Goal: Use online tool/utility

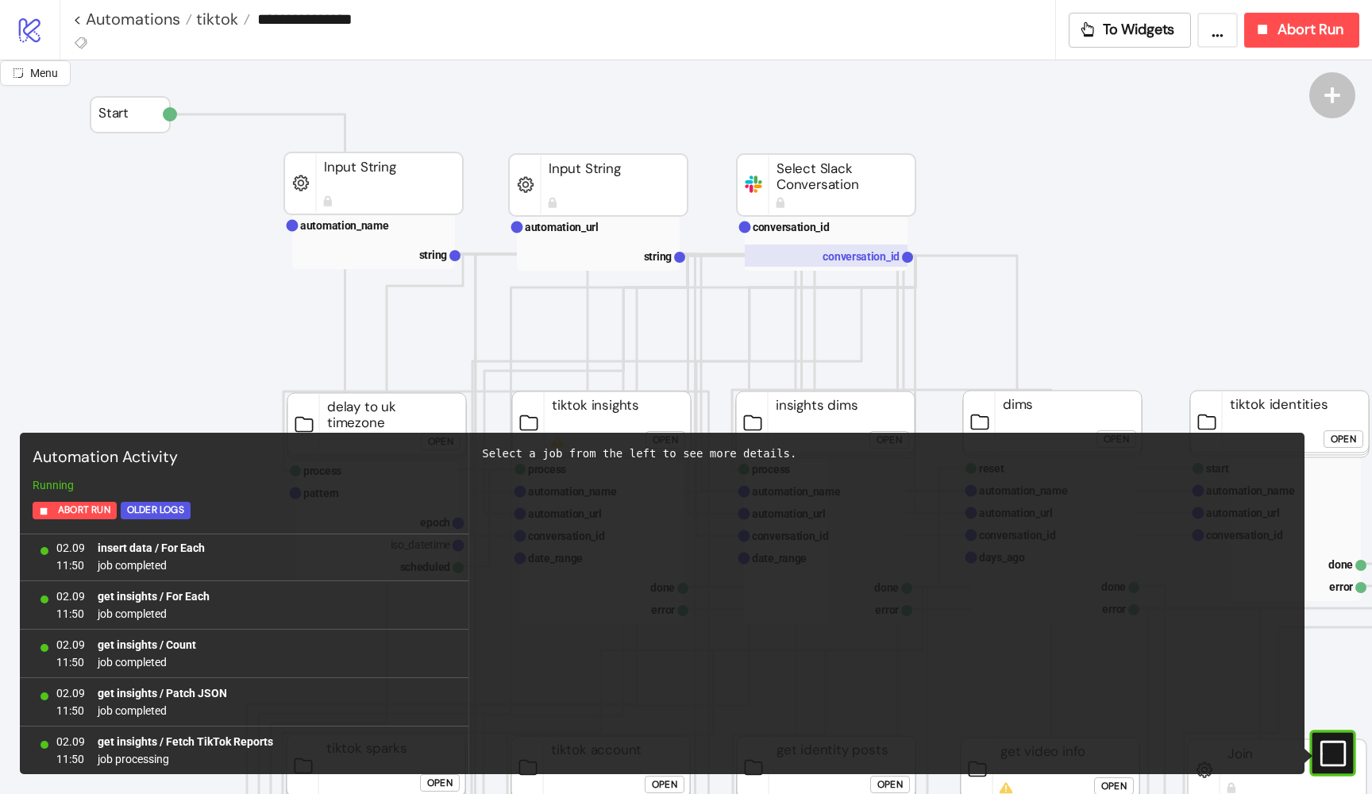
scroll to position [85, 0]
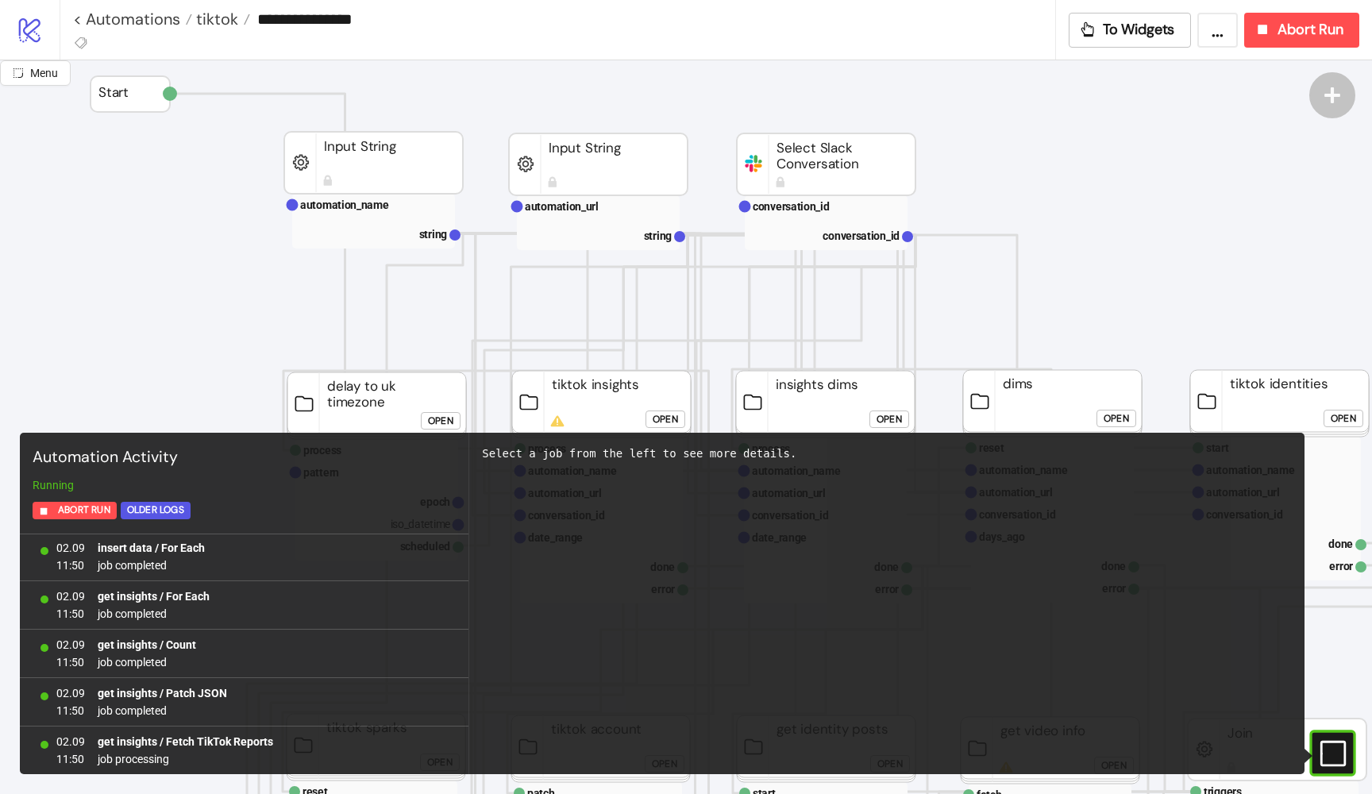
click at [1333, 741] on icon at bounding box center [1331, 752] width 25 height 25
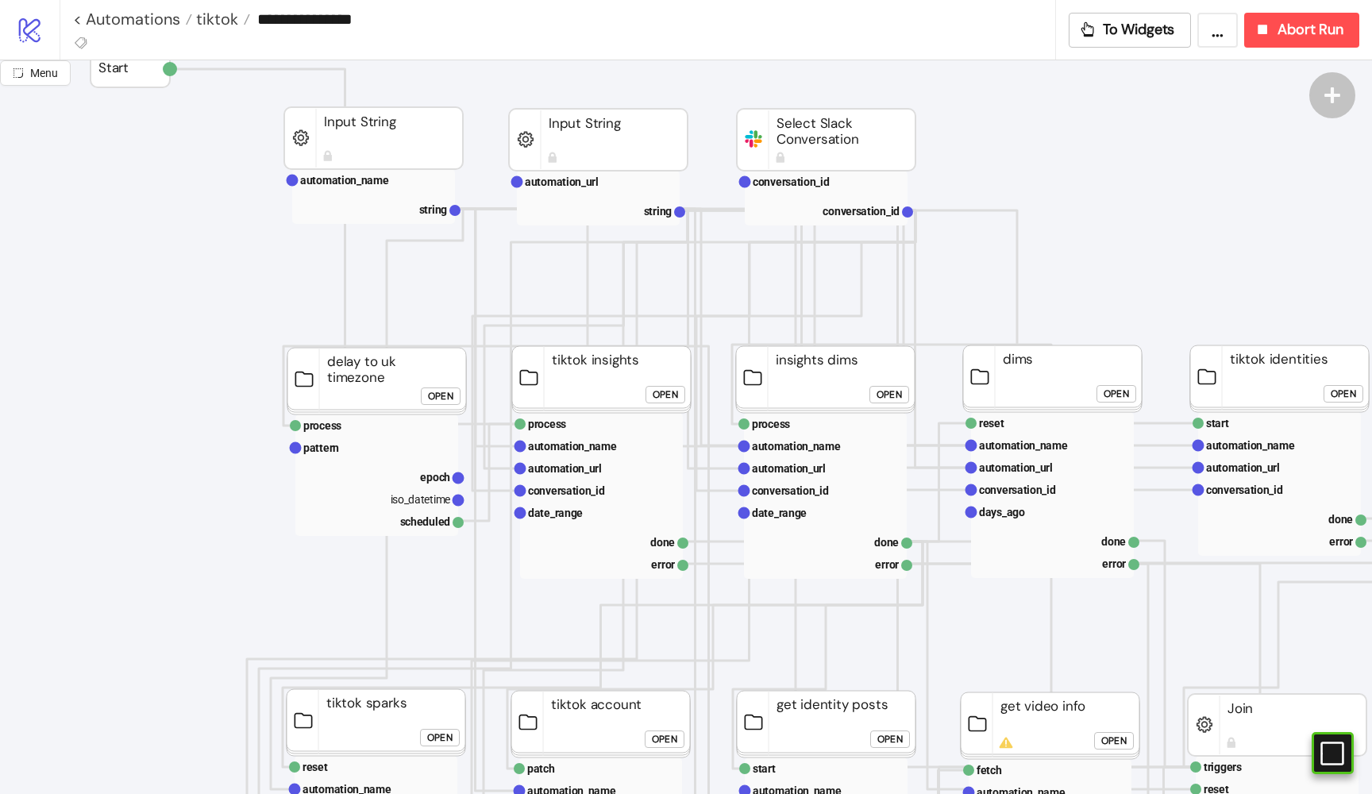
scroll to position [107, 0]
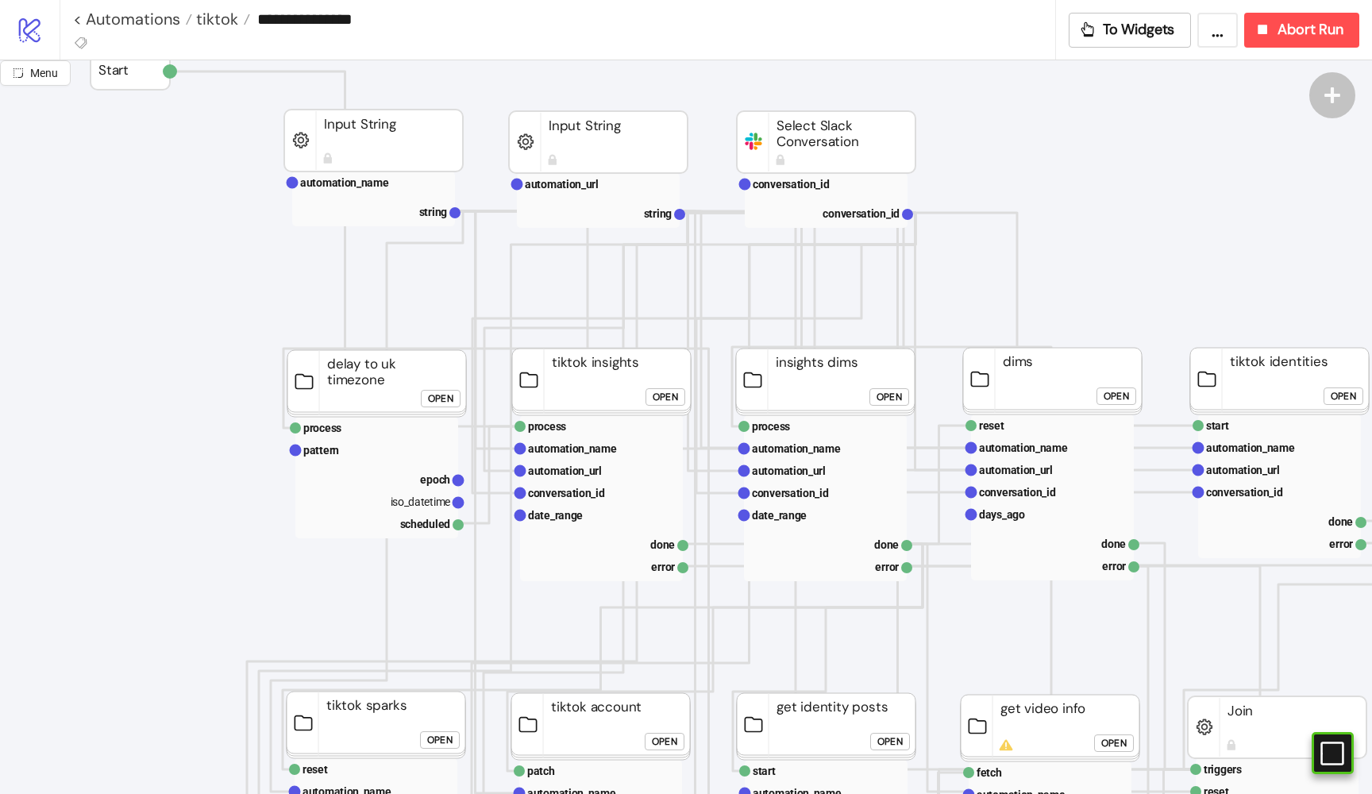
click at [665, 395] on div "Open" at bounding box center [665, 397] width 25 height 18
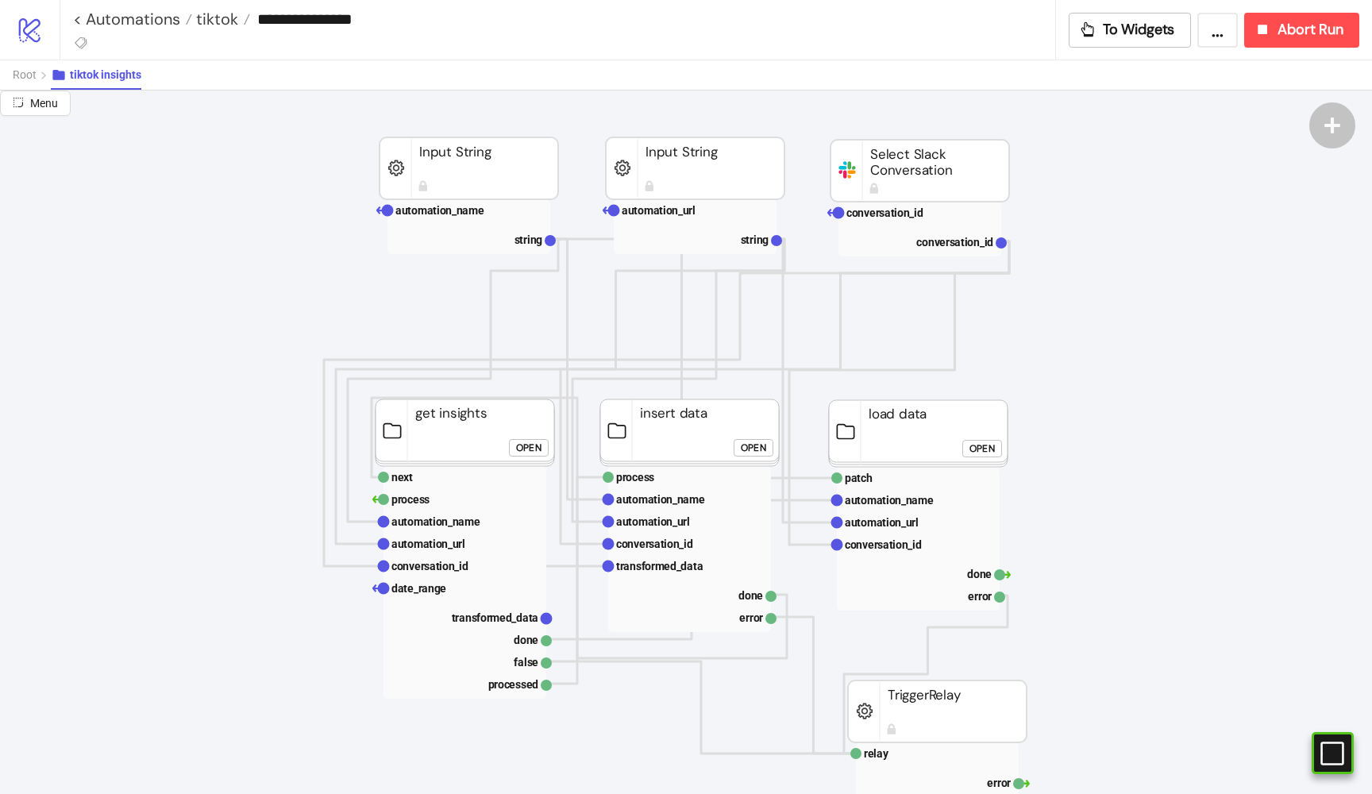
scroll to position [0, 0]
click at [520, 452] on div "Open" at bounding box center [528, 447] width 25 height 18
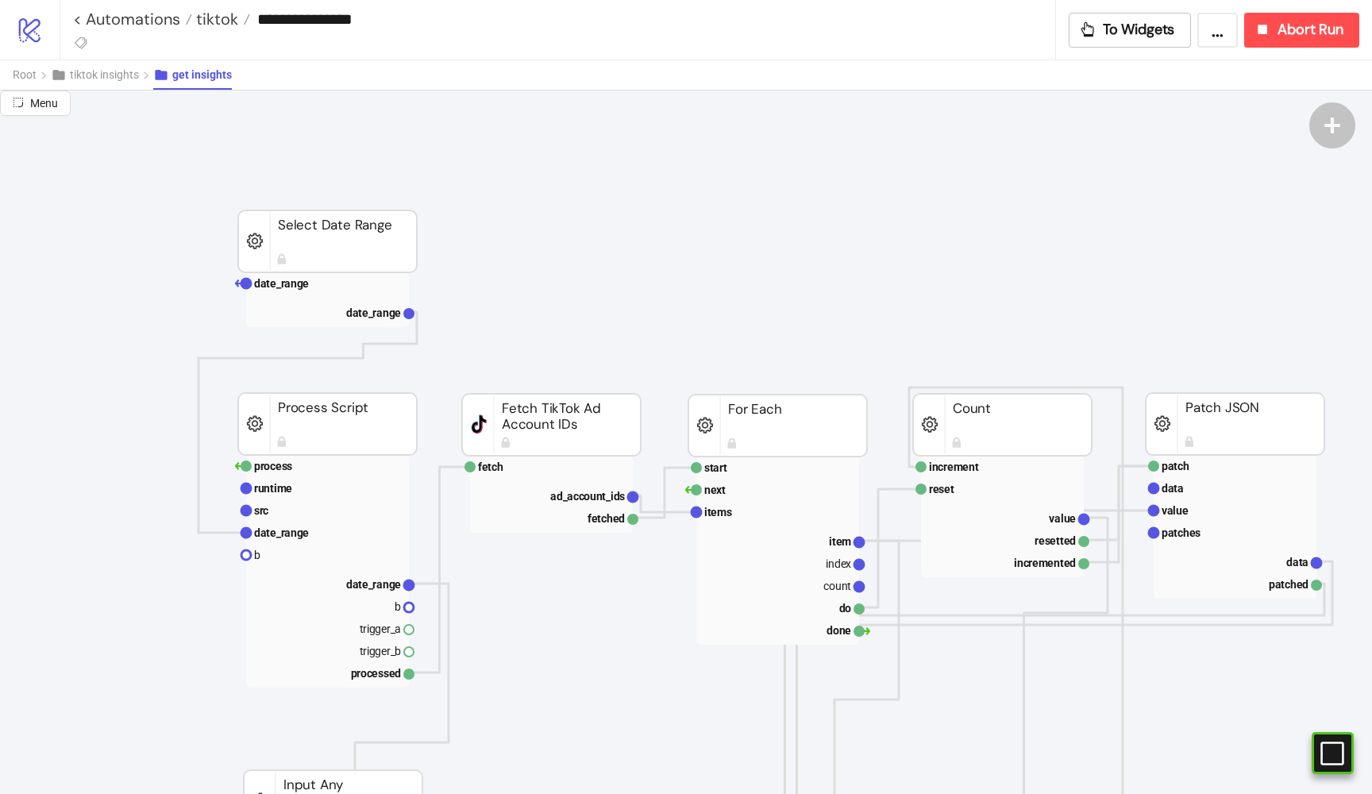
scroll to position [79, 0]
click at [286, 506] on rect at bounding box center [327, 510] width 163 height 22
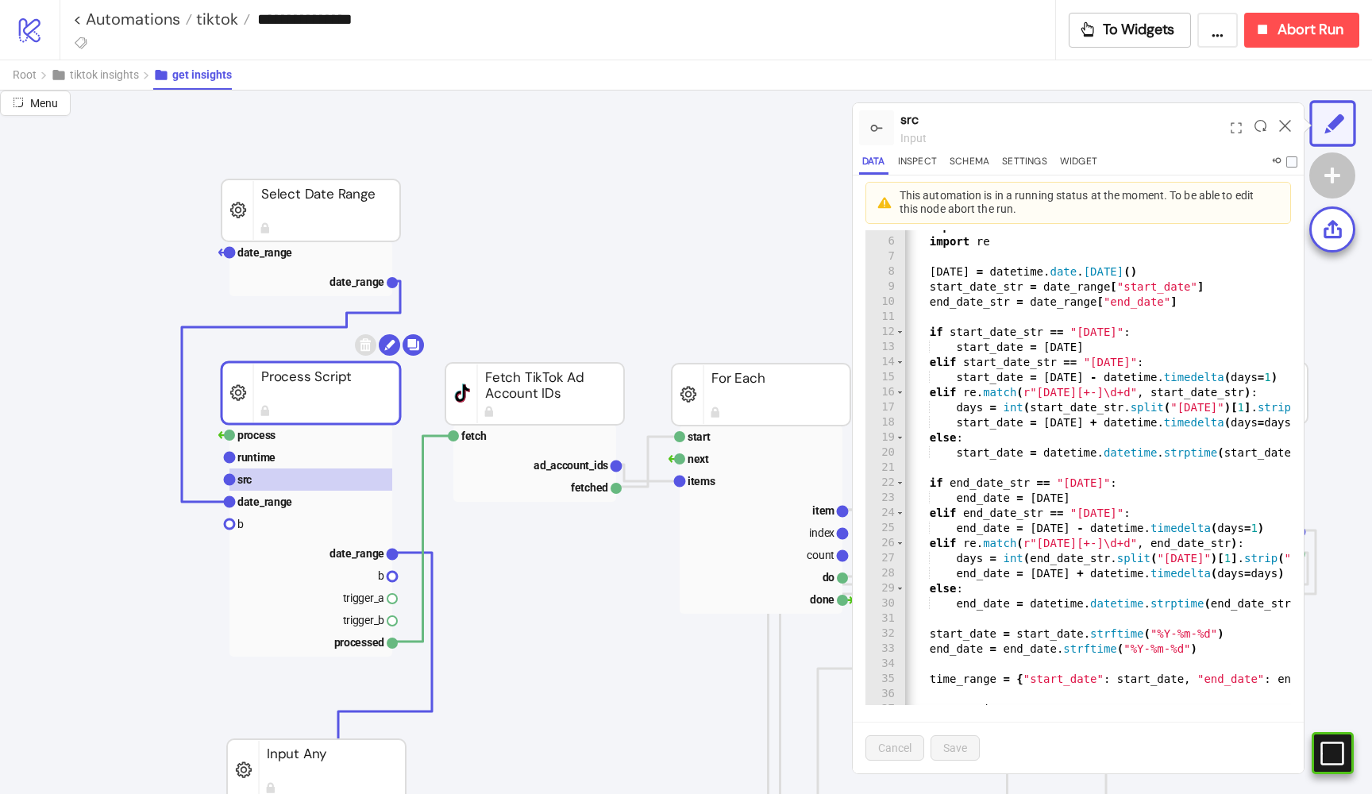
scroll to position [115, 17]
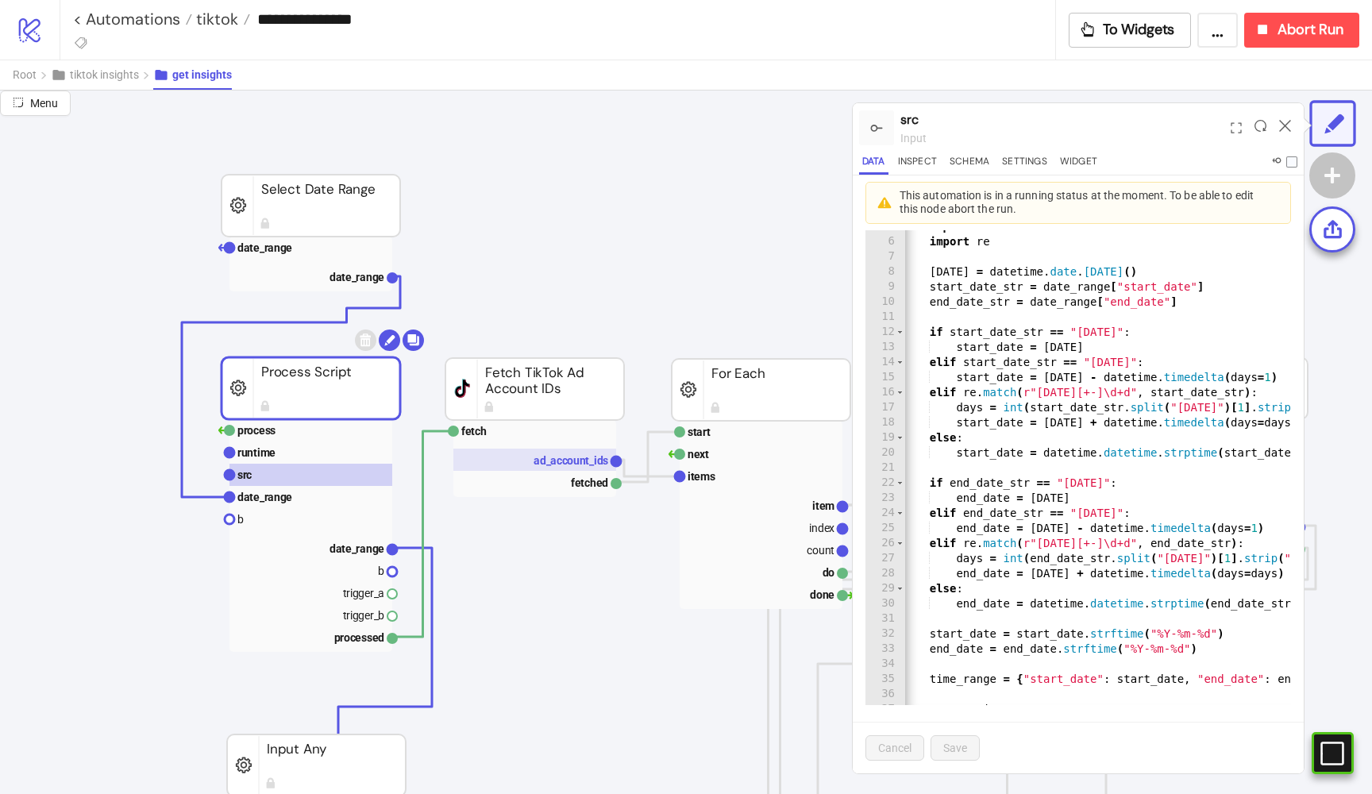
click at [563, 460] on text "ad_account_ids" at bounding box center [570, 460] width 75 height 13
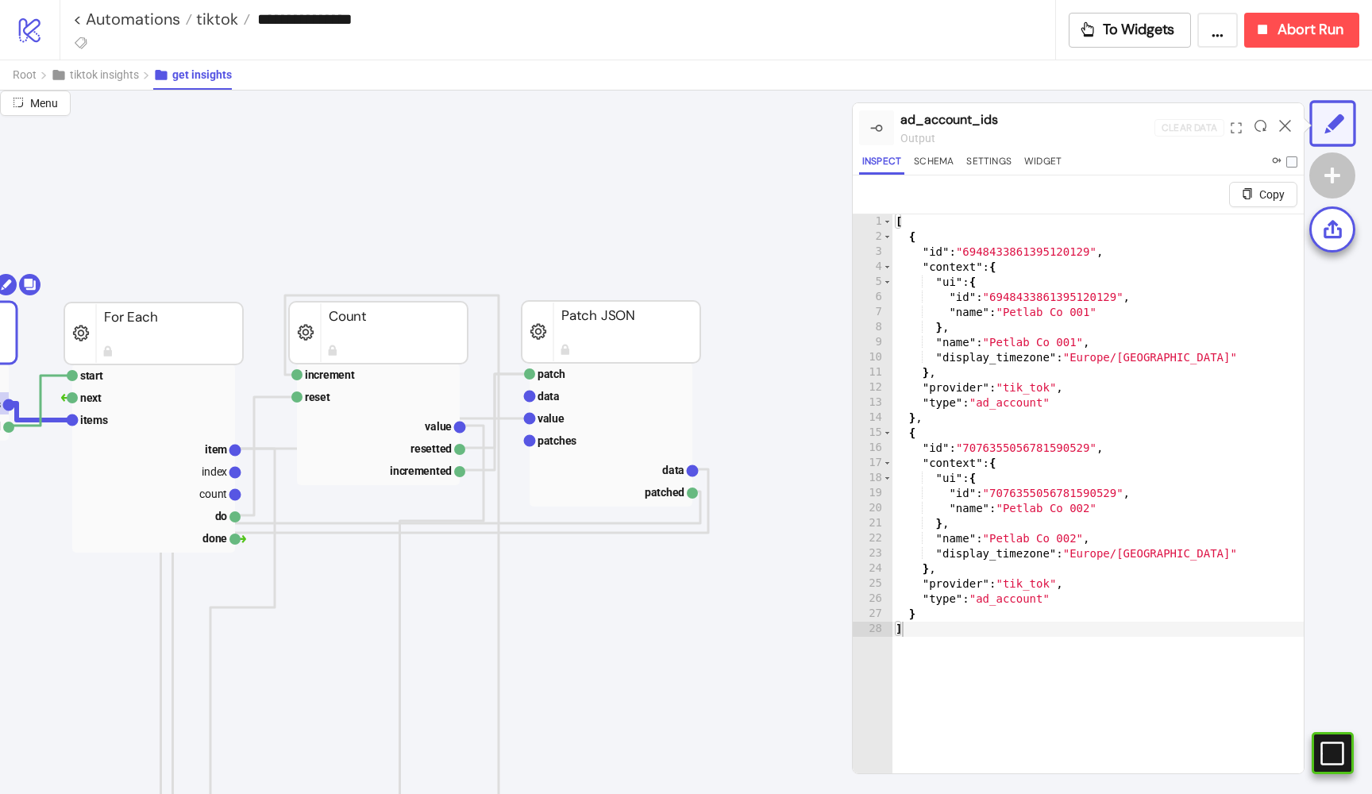
scroll to position [192, 617]
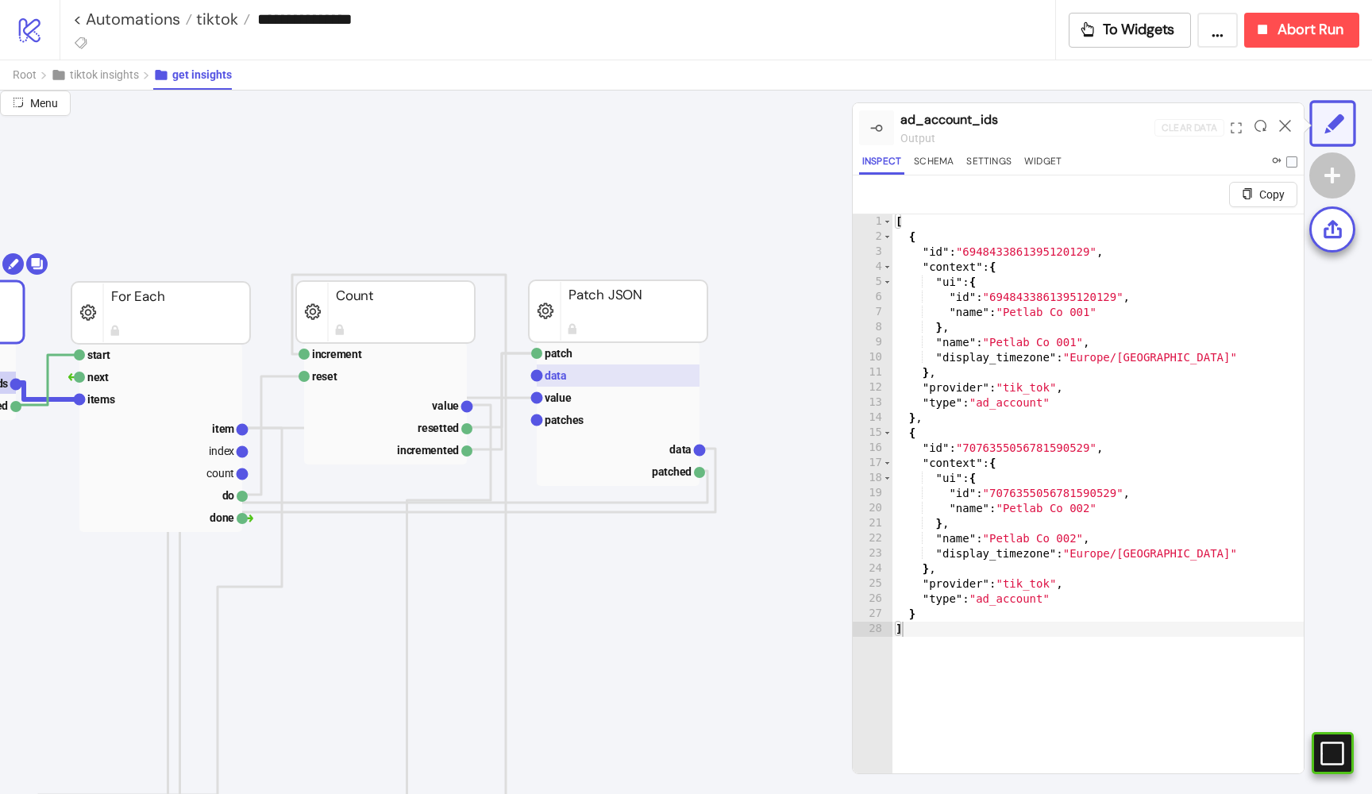
click at [588, 385] on rect at bounding box center [618, 375] width 163 height 22
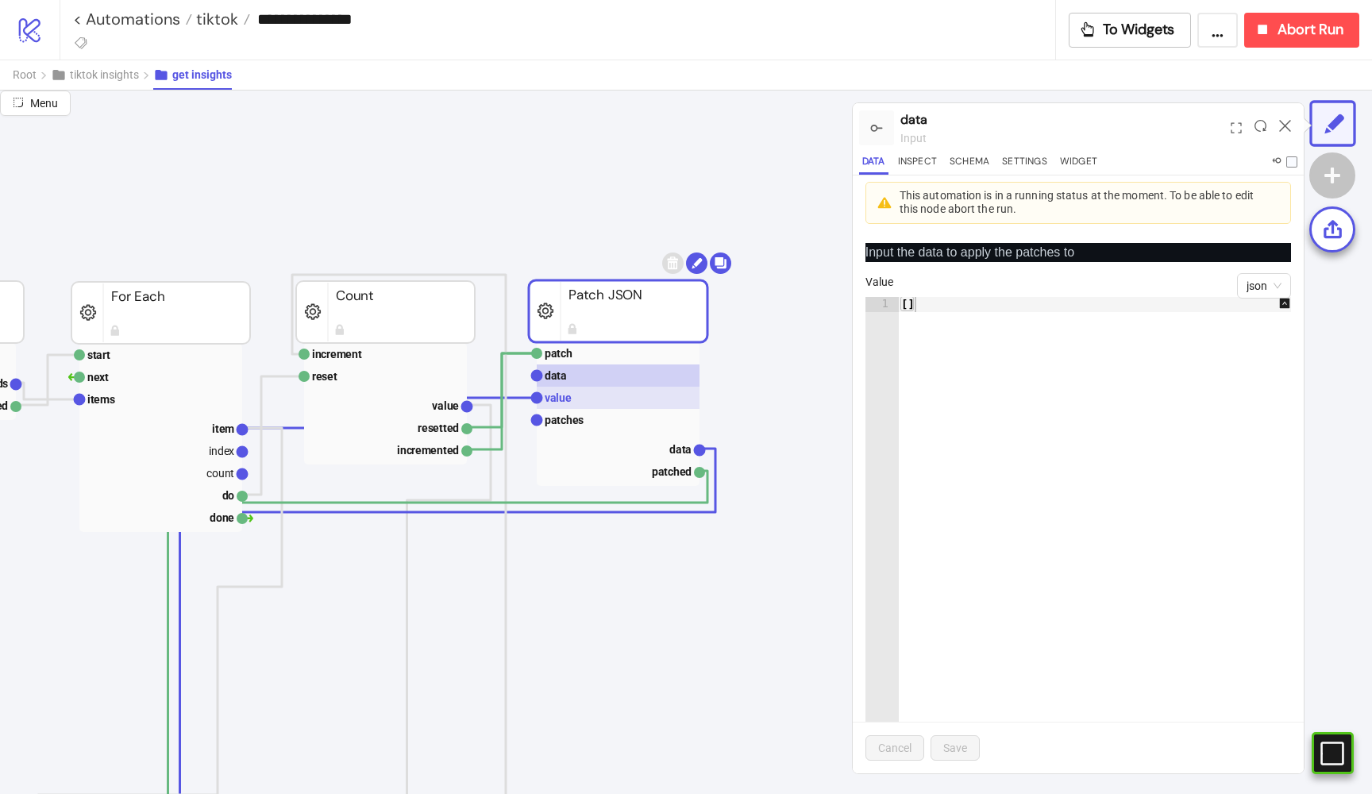
click at [585, 393] on rect at bounding box center [618, 398] width 163 height 22
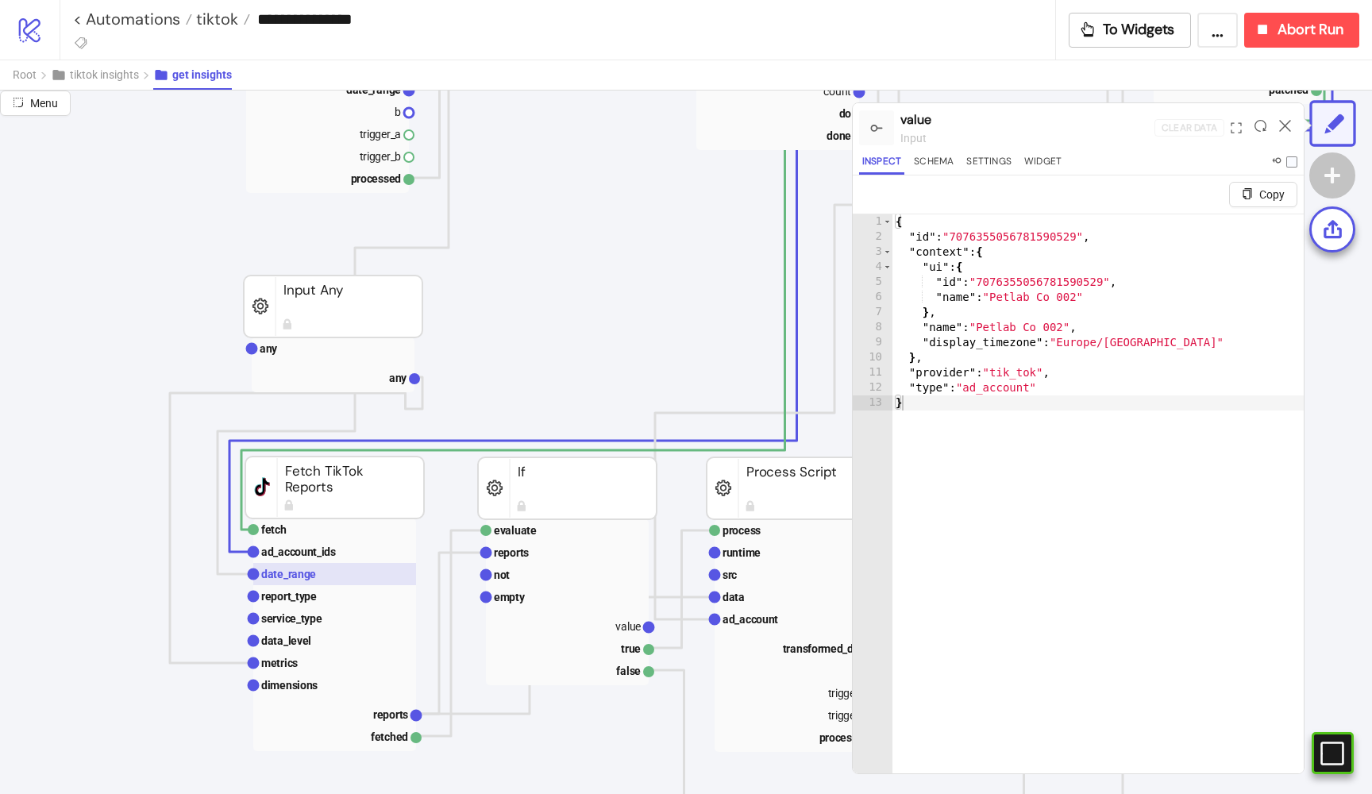
scroll to position [587, 0]
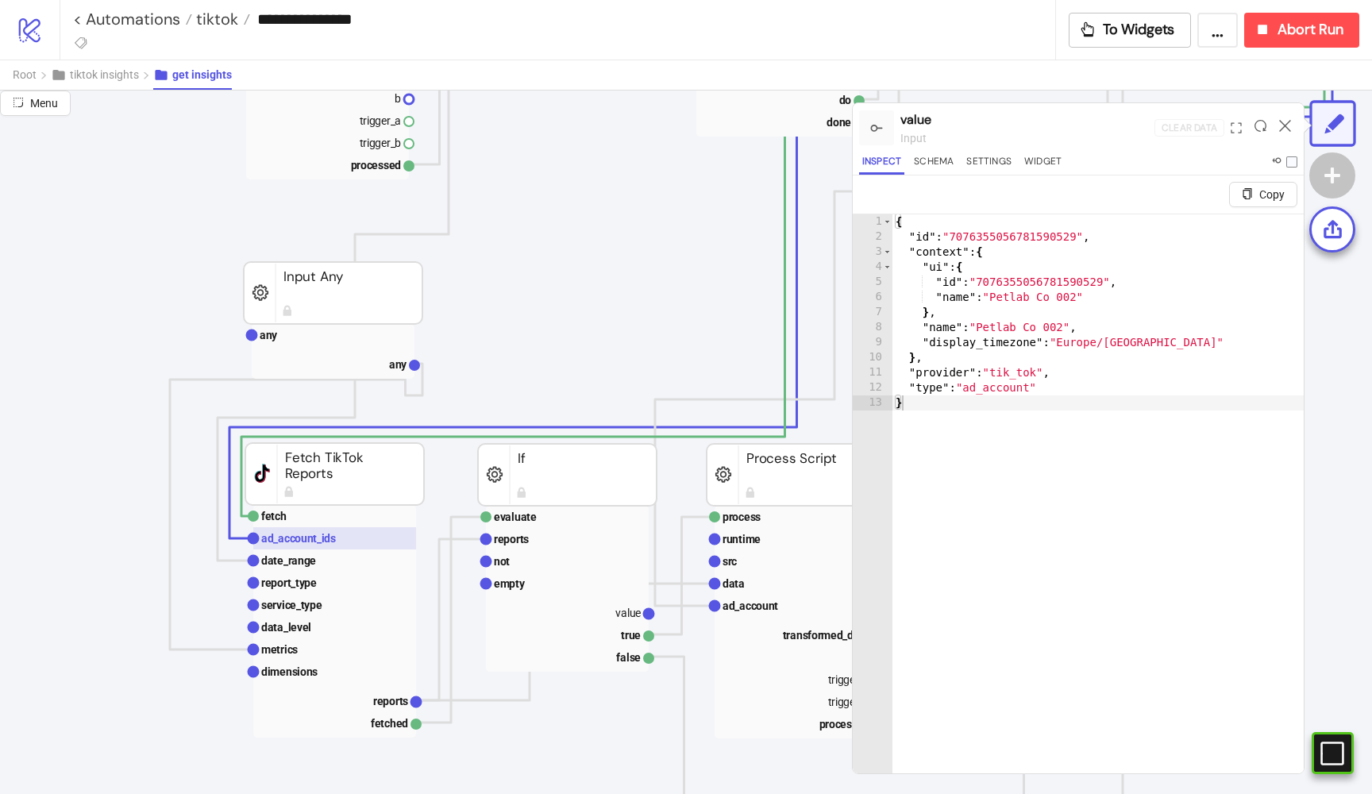
click at [290, 537] on text "ad_account_ids" at bounding box center [298, 538] width 75 height 13
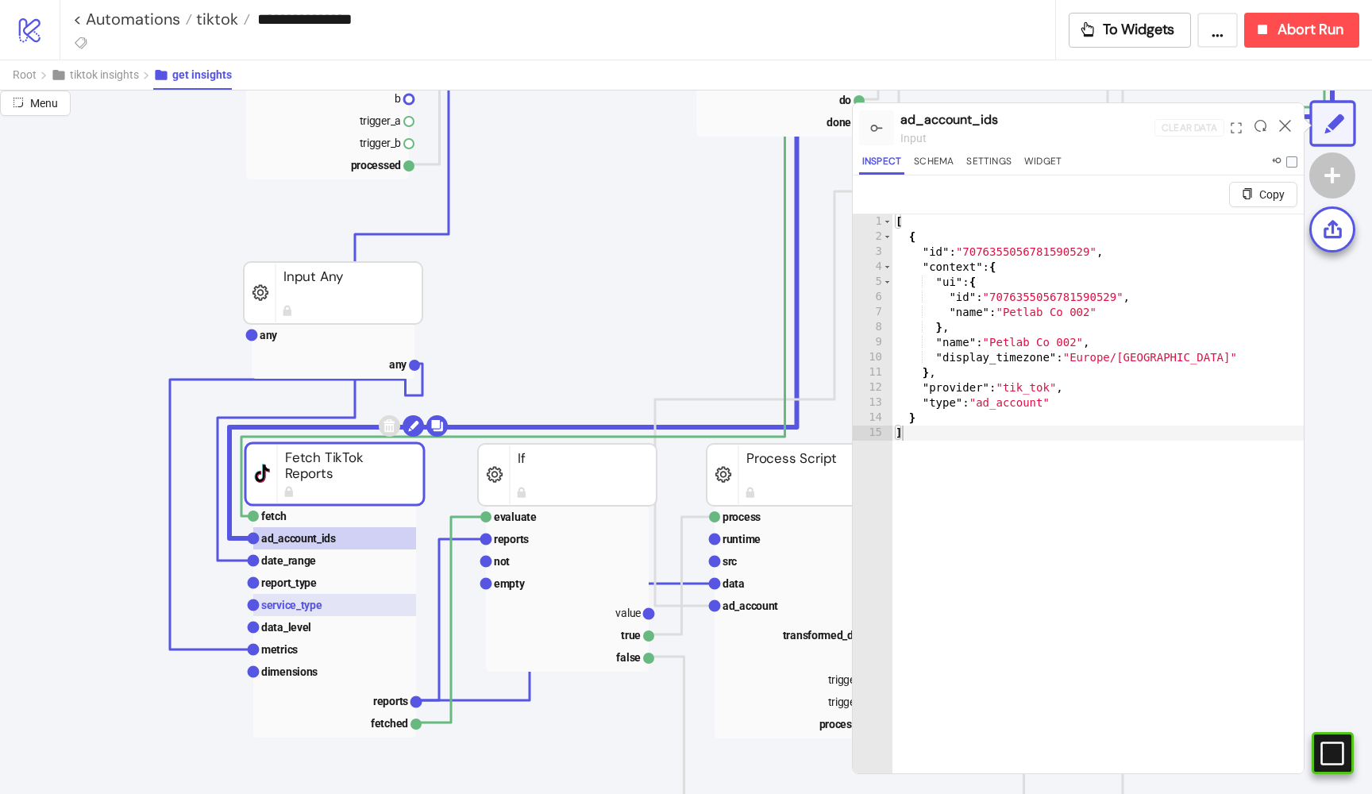
click at [291, 614] on rect at bounding box center [334, 605] width 163 height 22
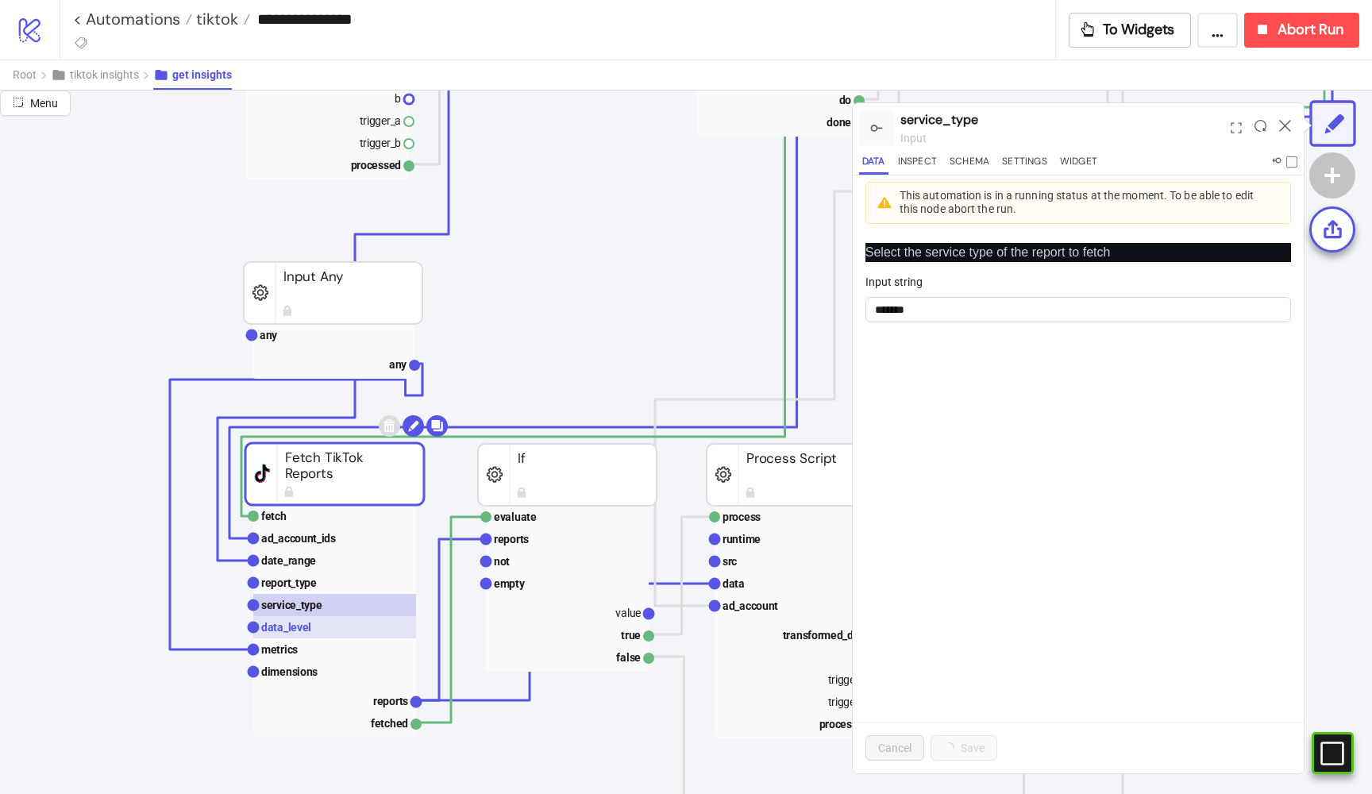
click at [291, 628] on text "data_level" at bounding box center [286, 627] width 50 height 13
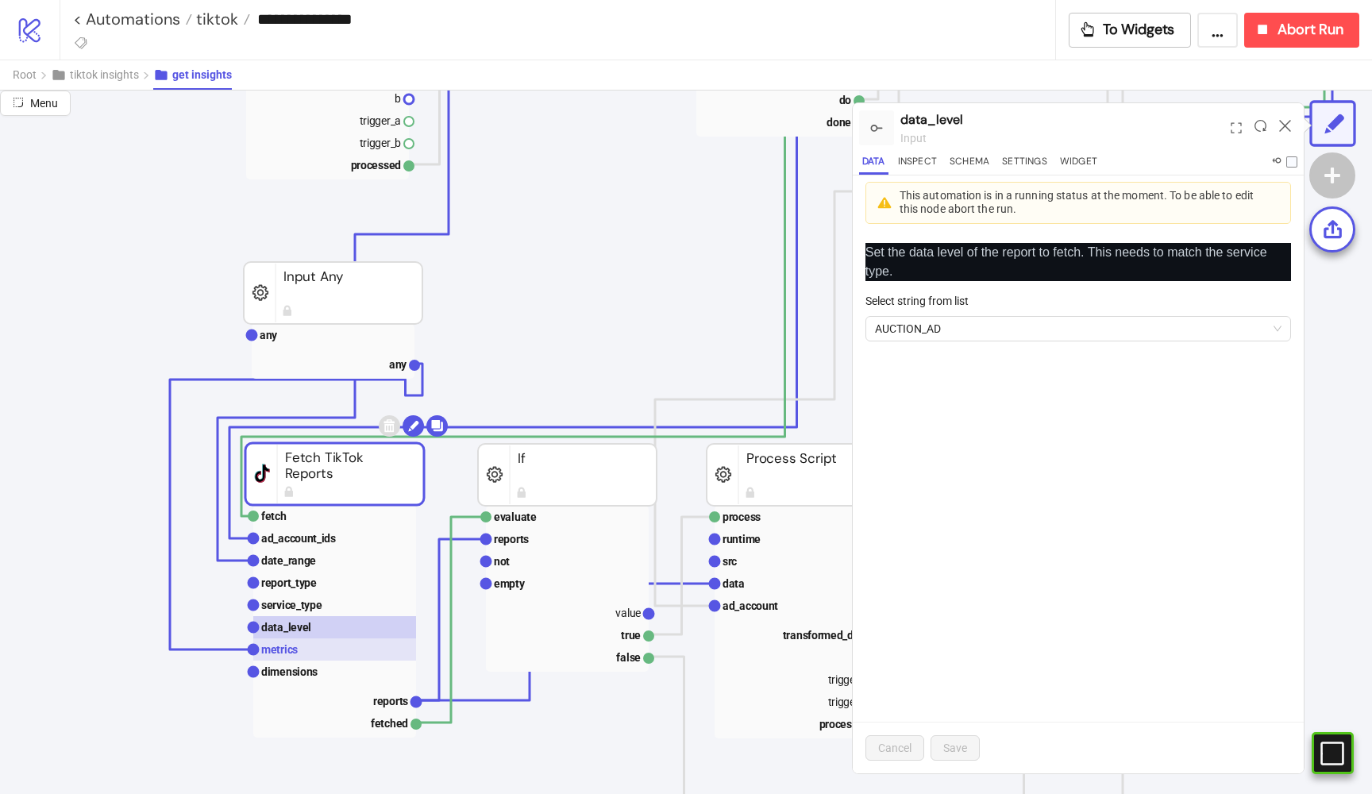
click at [296, 653] on text "metrics" at bounding box center [279, 649] width 37 height 13
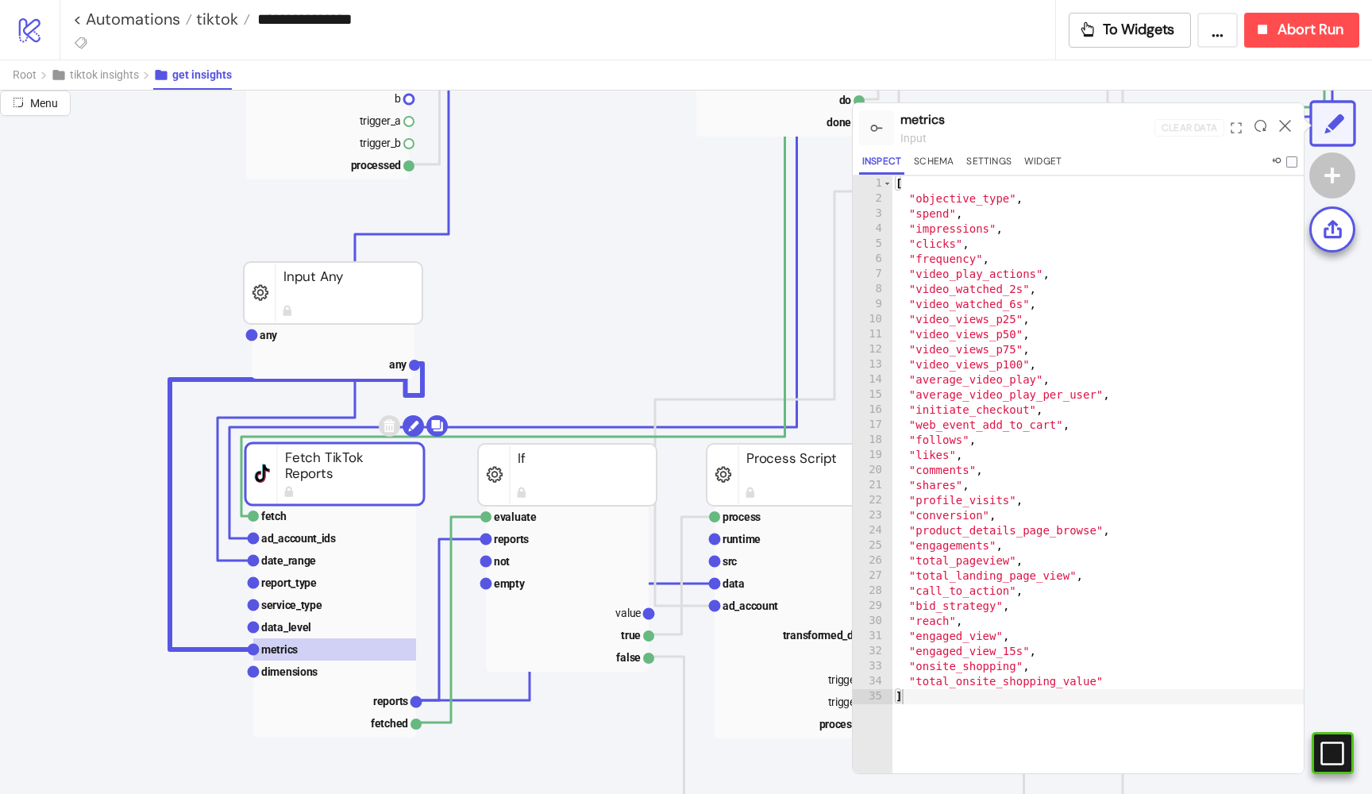
scroll to position [38, 0]
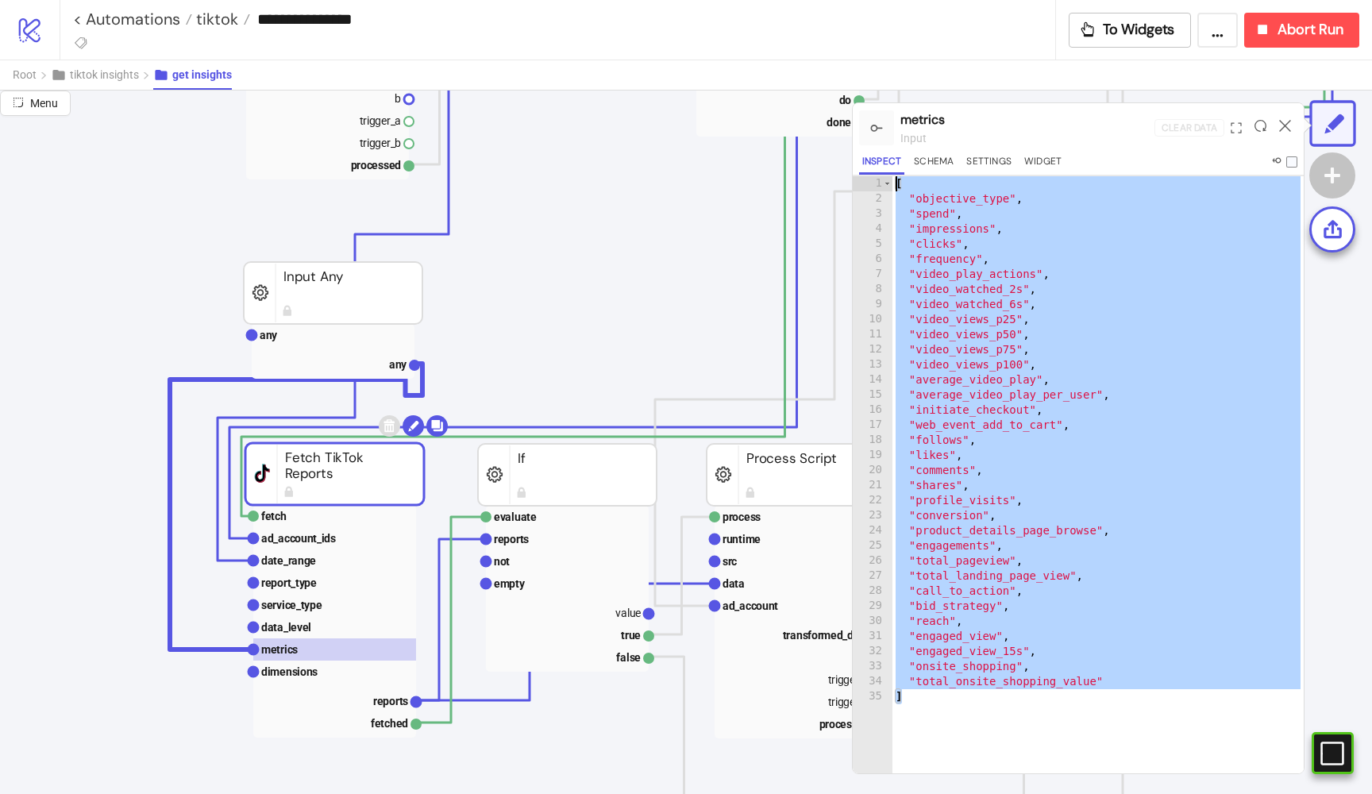
drag, startPoint x: 914, startPoint y: 698, endPoint x: 882, endPoint y: 178, distance: 521.0
click at [882, 178] on div "* 1 2 3 4 5 6 7 8 9 10 11 12 13 14 15 16 17 18 19 20 21 22 23 24 25 26 27 28 29…" at bounding box center [1078, 474] width 451 height 598
type textarea "**********"
click at [305, 671] on text "dimensions" at bounding box center [289, 671] width 56 height 13
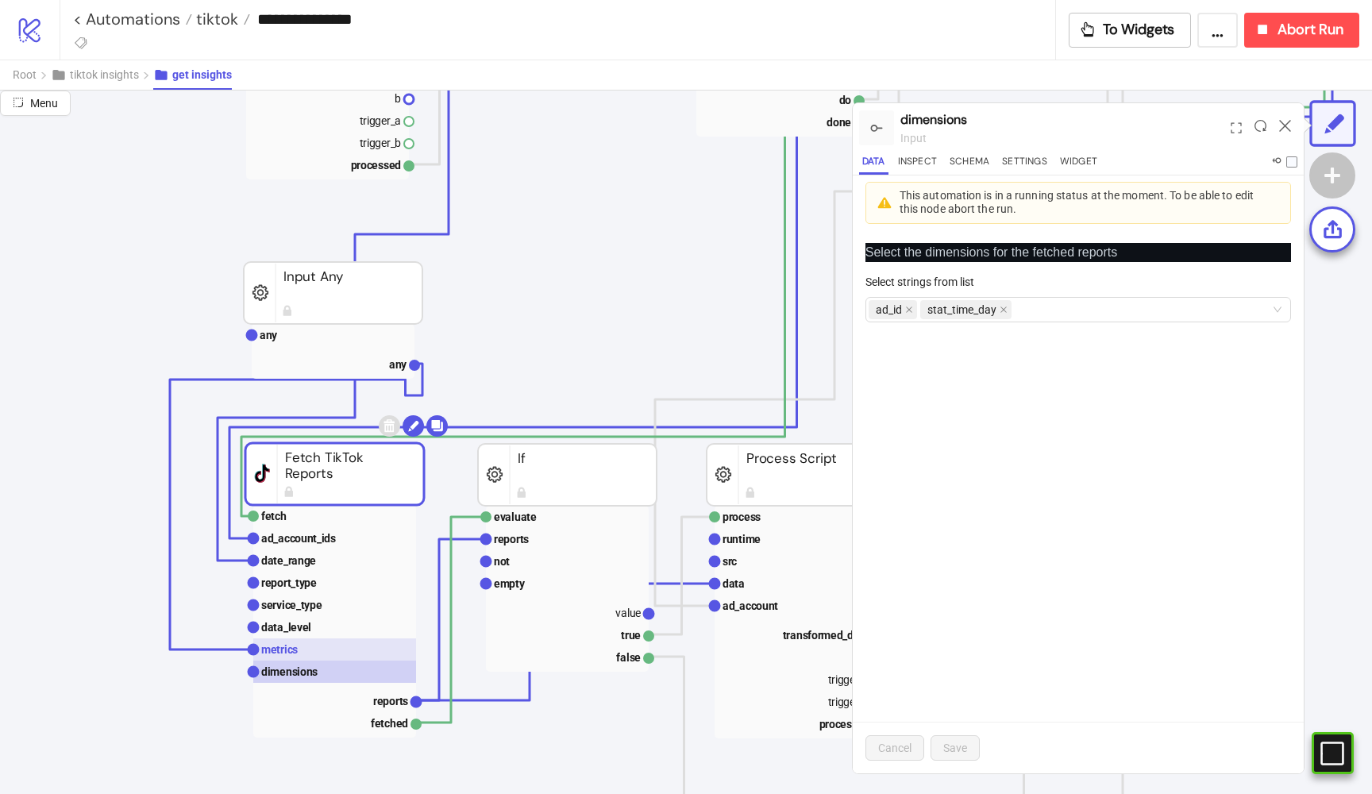
click at [300, 643] on rect at bounding box center [334, 649] width 163 height 22
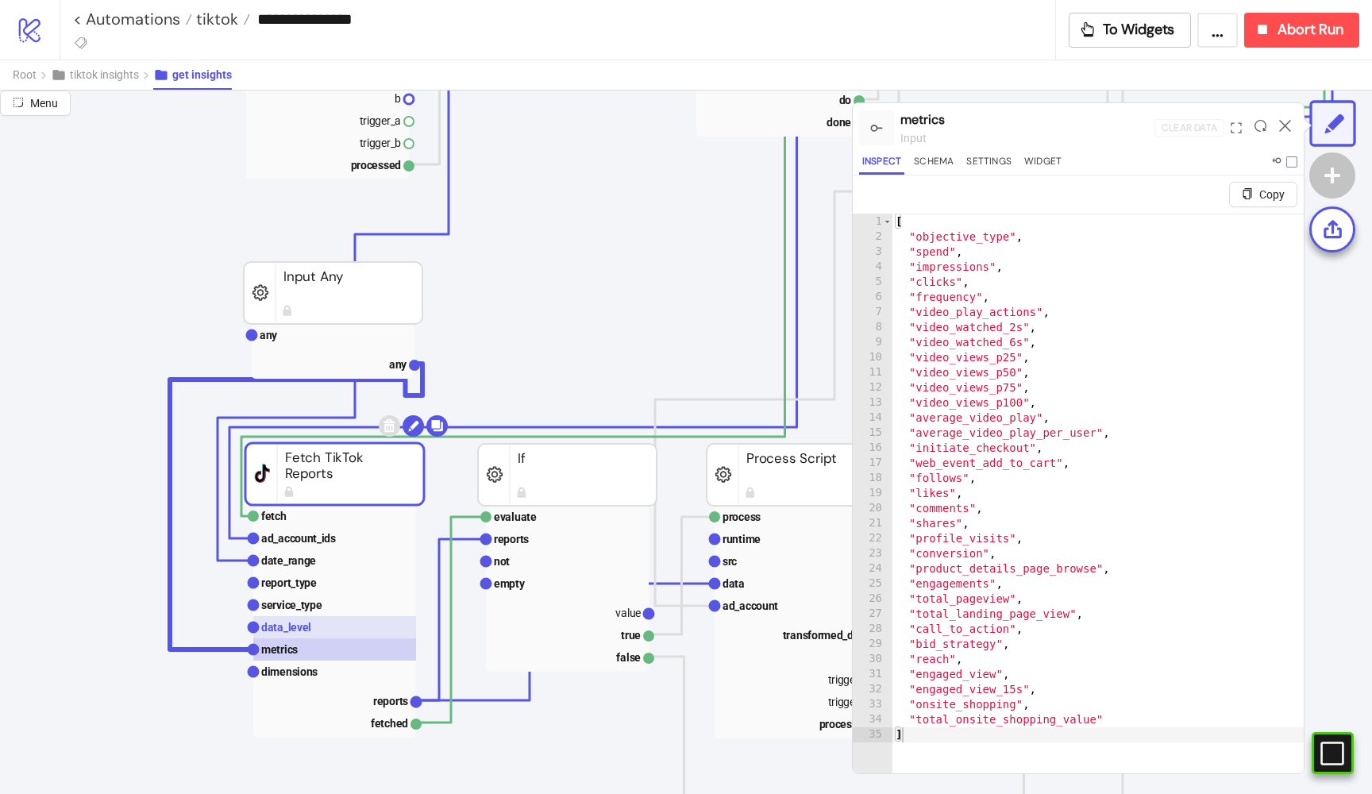
click at [289, 622] on text "data_level" at bounding box center [286, 627] width 50 height 13
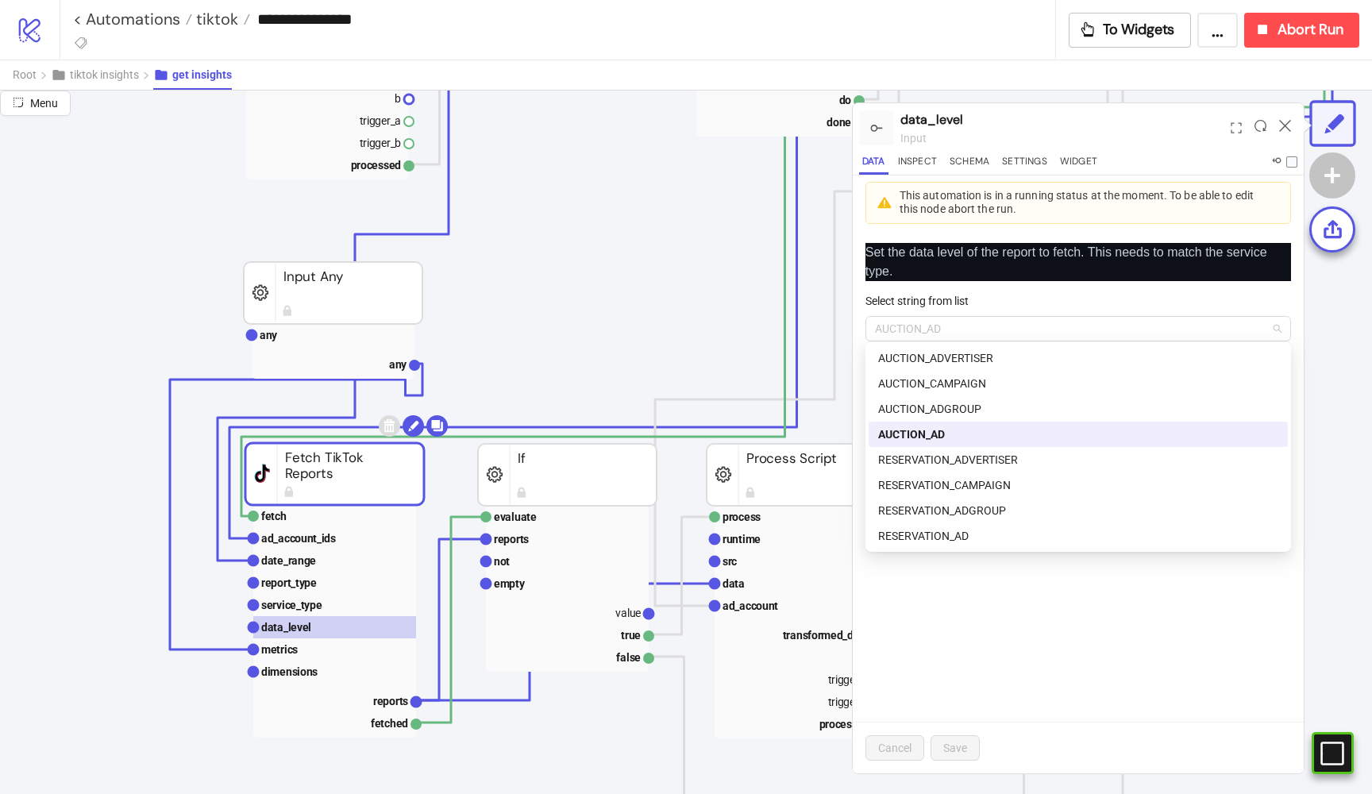
drag, startPoint x: 931, startPoint y: 323, endPoint x: 776, endPoint y: 310, distance: 156.2
click at [776, 310] on div "Menu data_level input Data Inspect Schema Settings Widget This automation is in…" at bounding box center [686, 442] width 1372 height 703
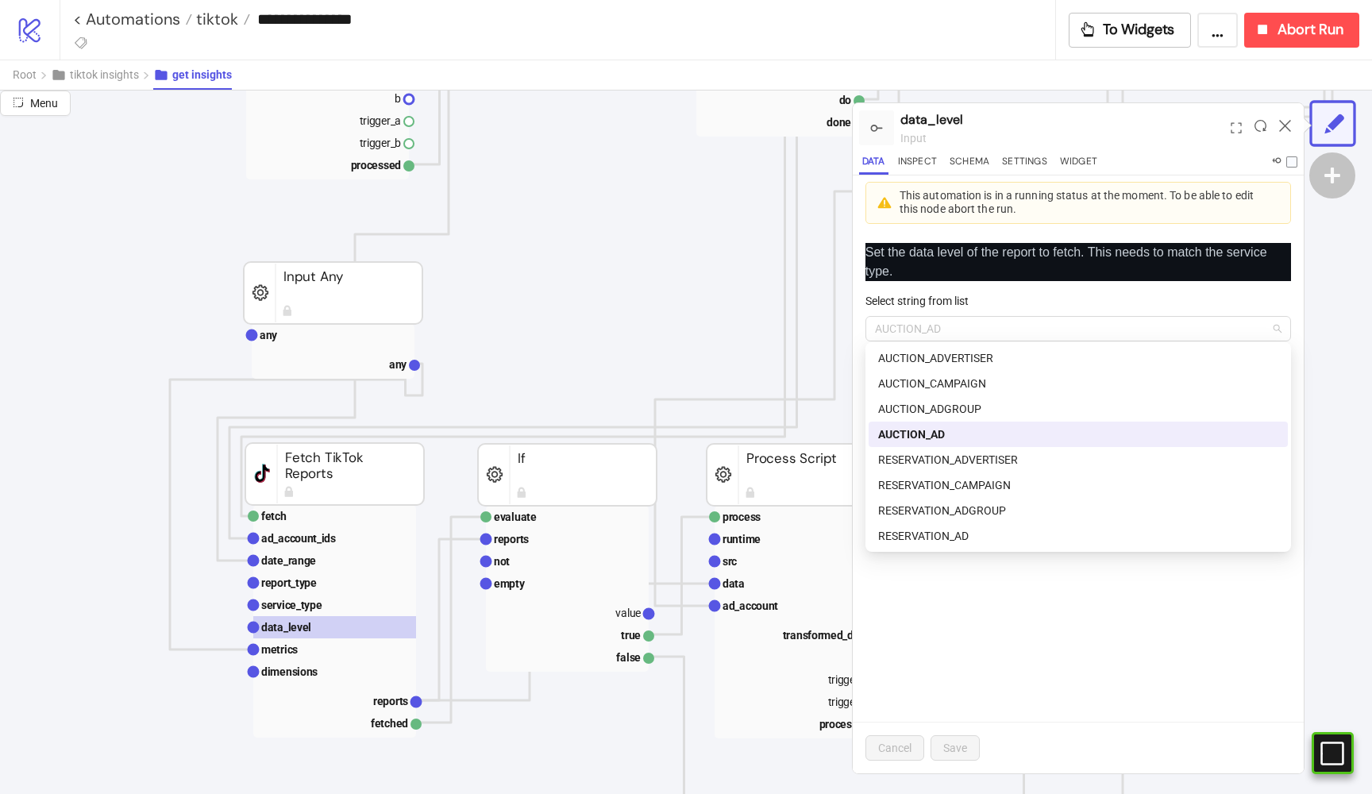
click at [1054, 637] on div "Set the data level of the report to fetch. This needs to match the service type…" at bounding box center [1078, 501] width 451 height 543
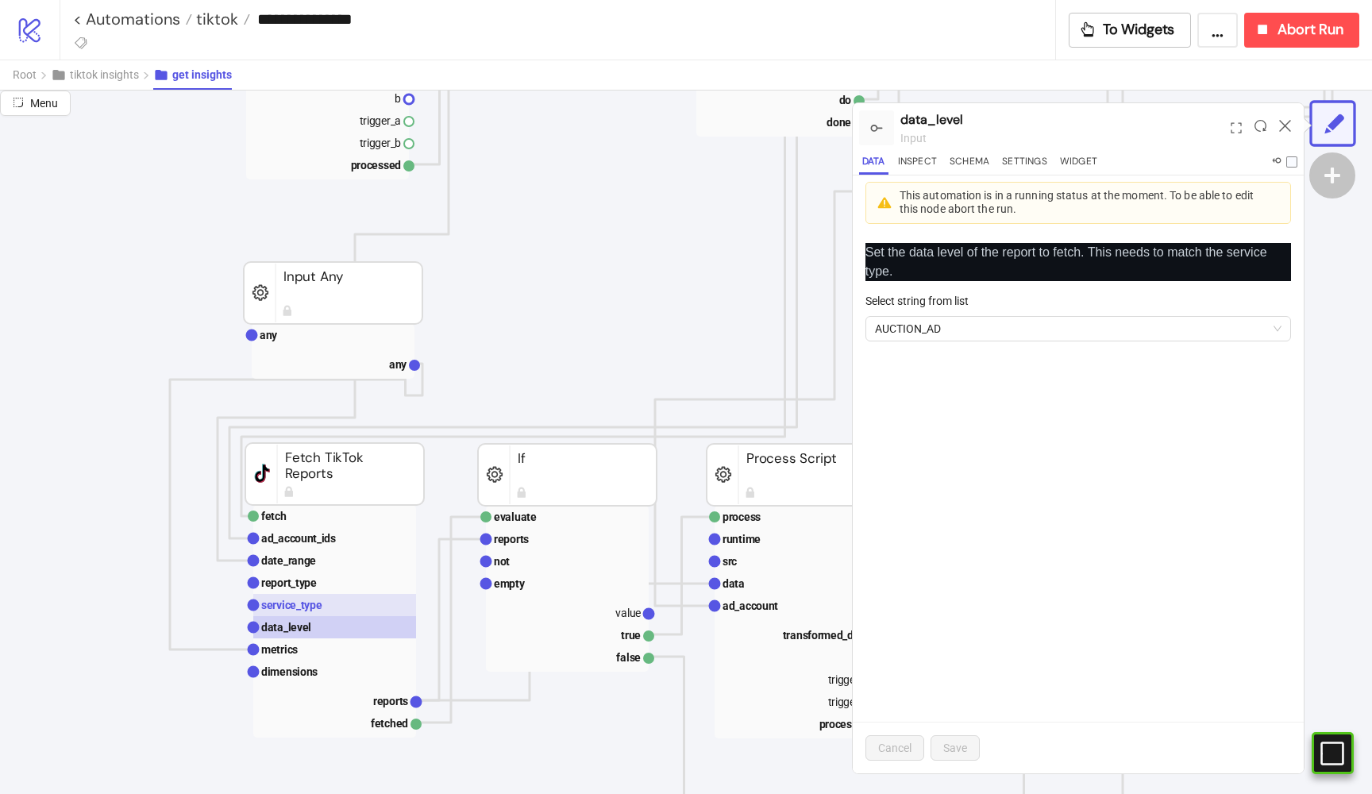
click at [313, 597] on rect at bounding box center [334, 605] width 163 height 22
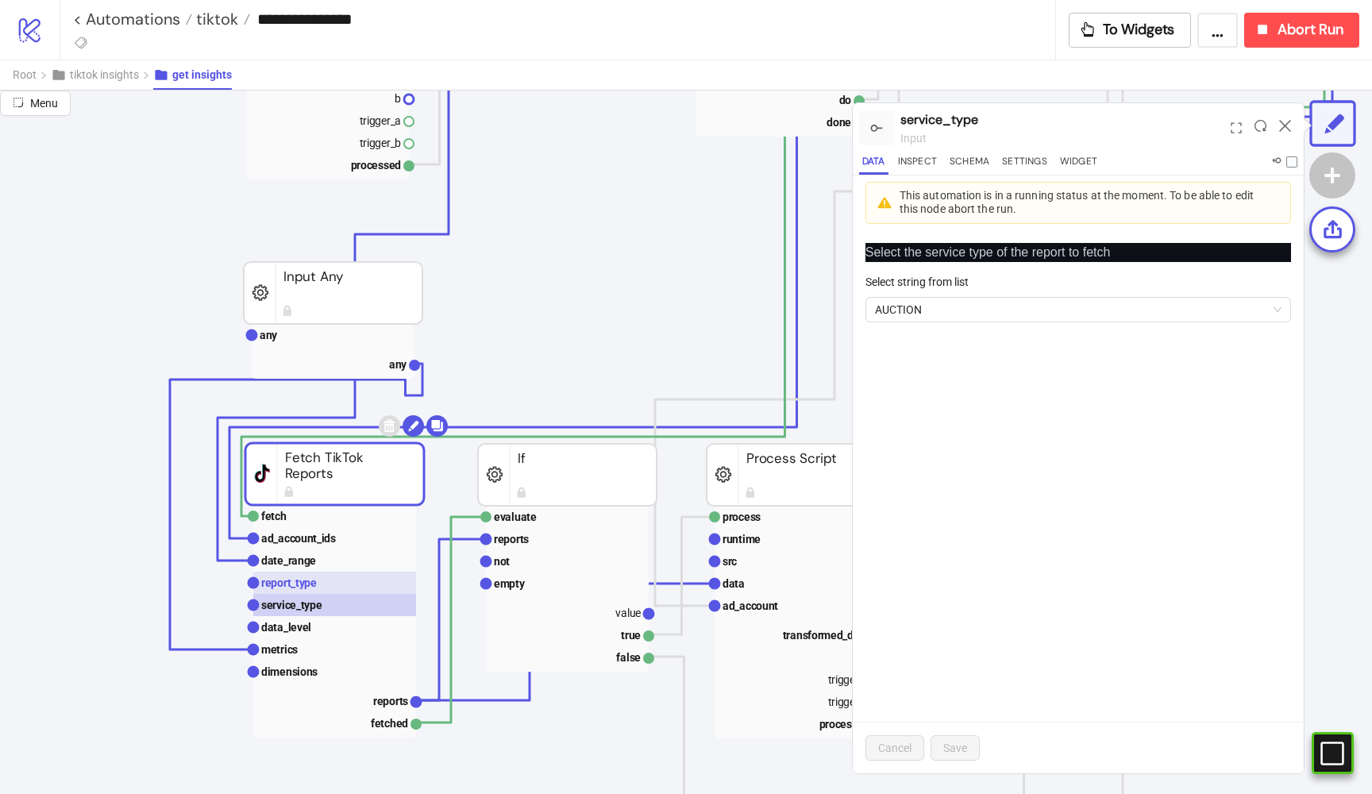
click at [317, 580] on rect at bounding box center [334, 583] width 163 height 22
click at [315, 550] on rect at bounding box center [334, 560] width 163 height 22
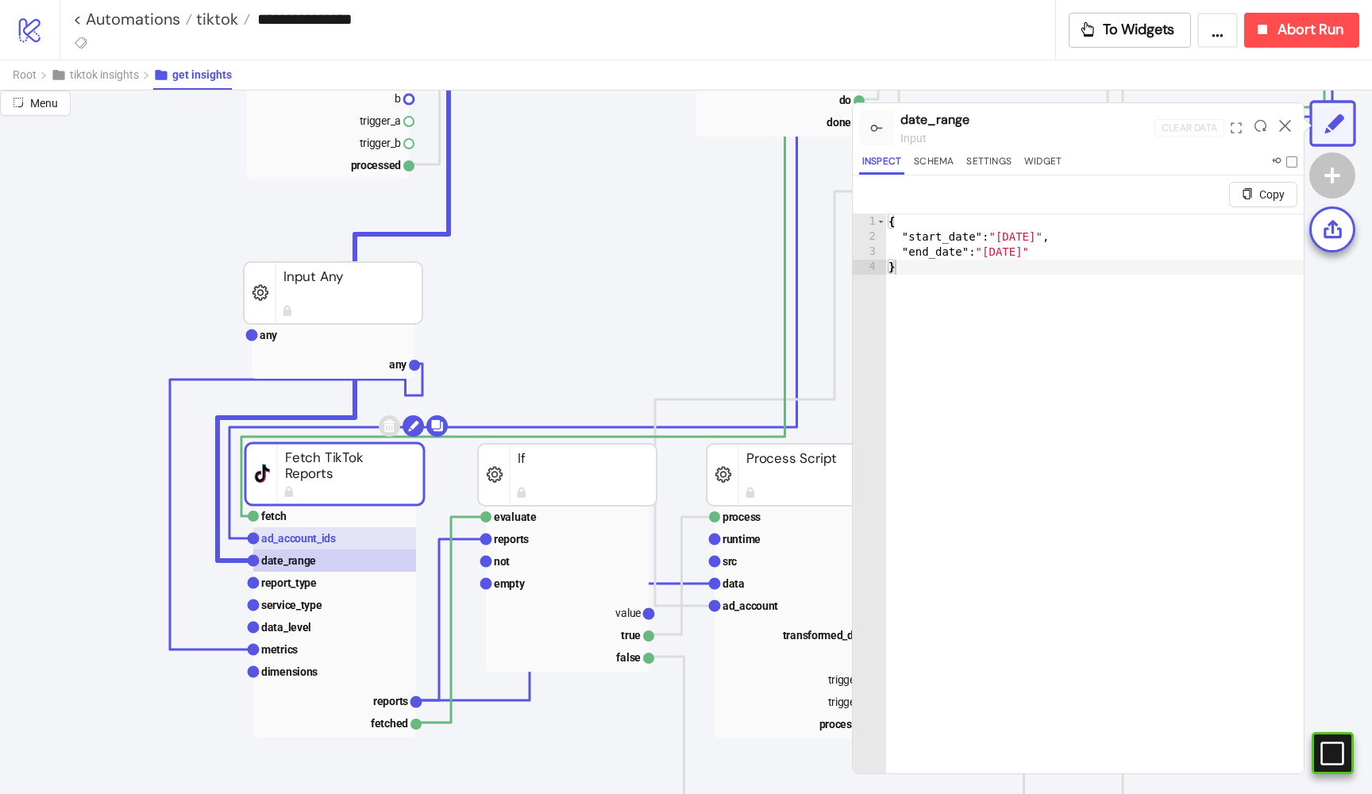
click at [318, 538] on text "ad_account_ids" at bounding box center [298, 538] width 75 height 13
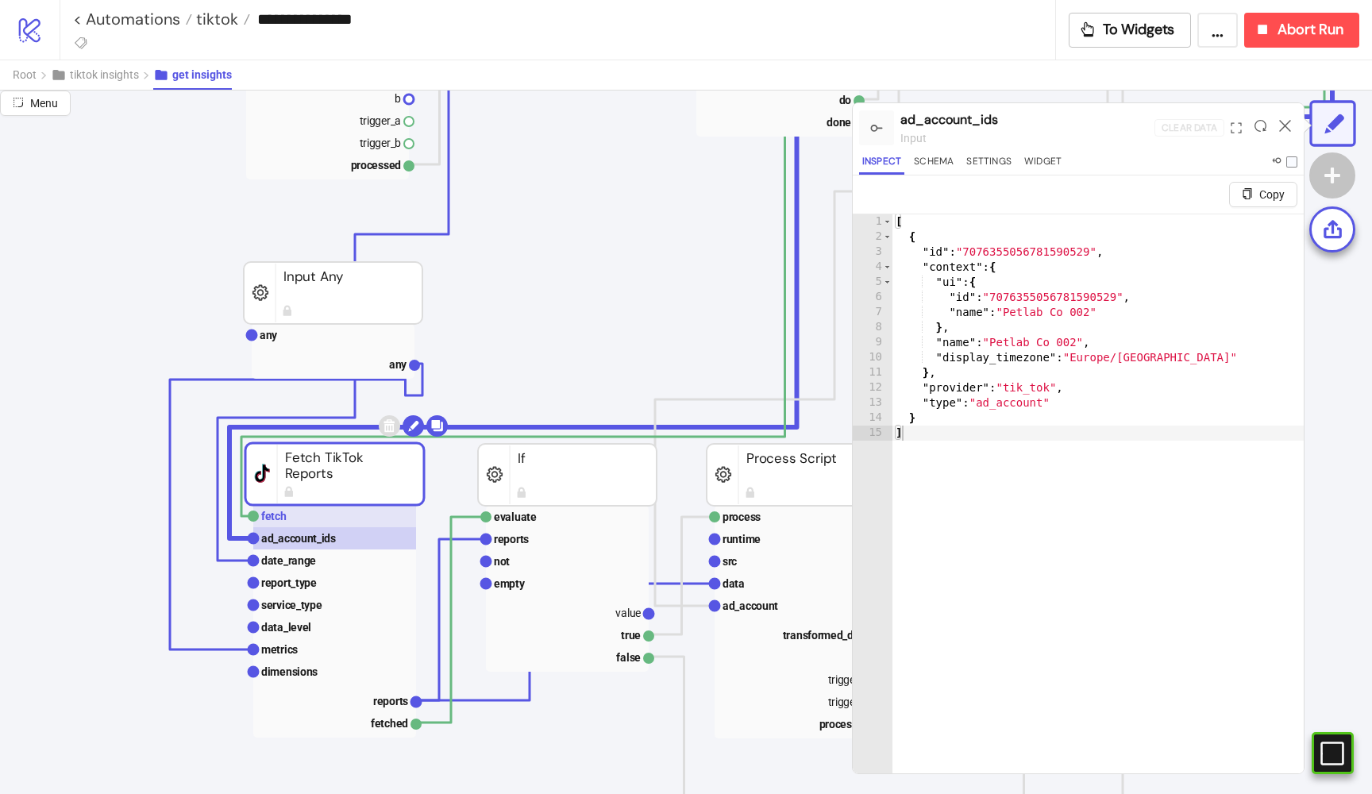
click at [301, 514] on rect at bounding box center [334, 516] width 163 height 22
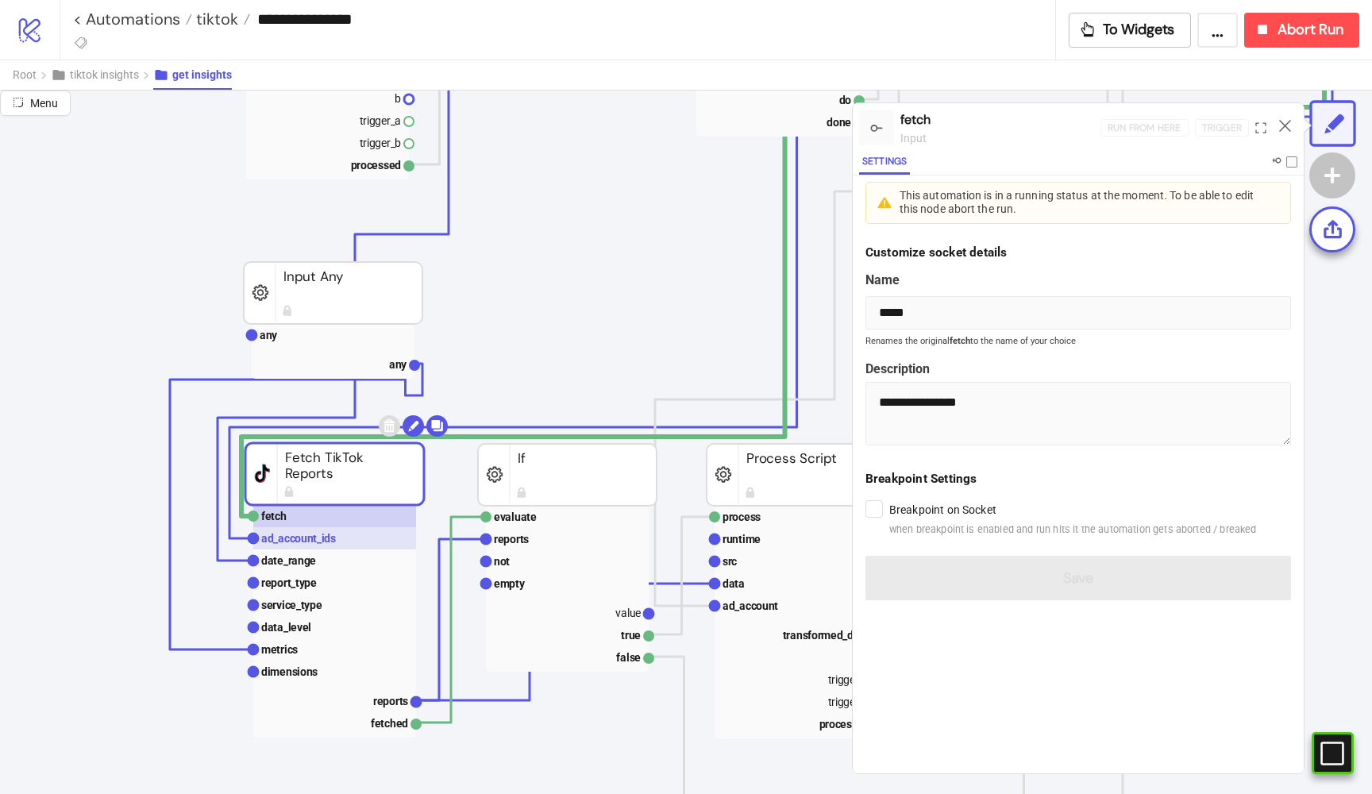
click at [301, 542] on text "ad_account_ids" at bounding box center [298, 538] width 75 height 13
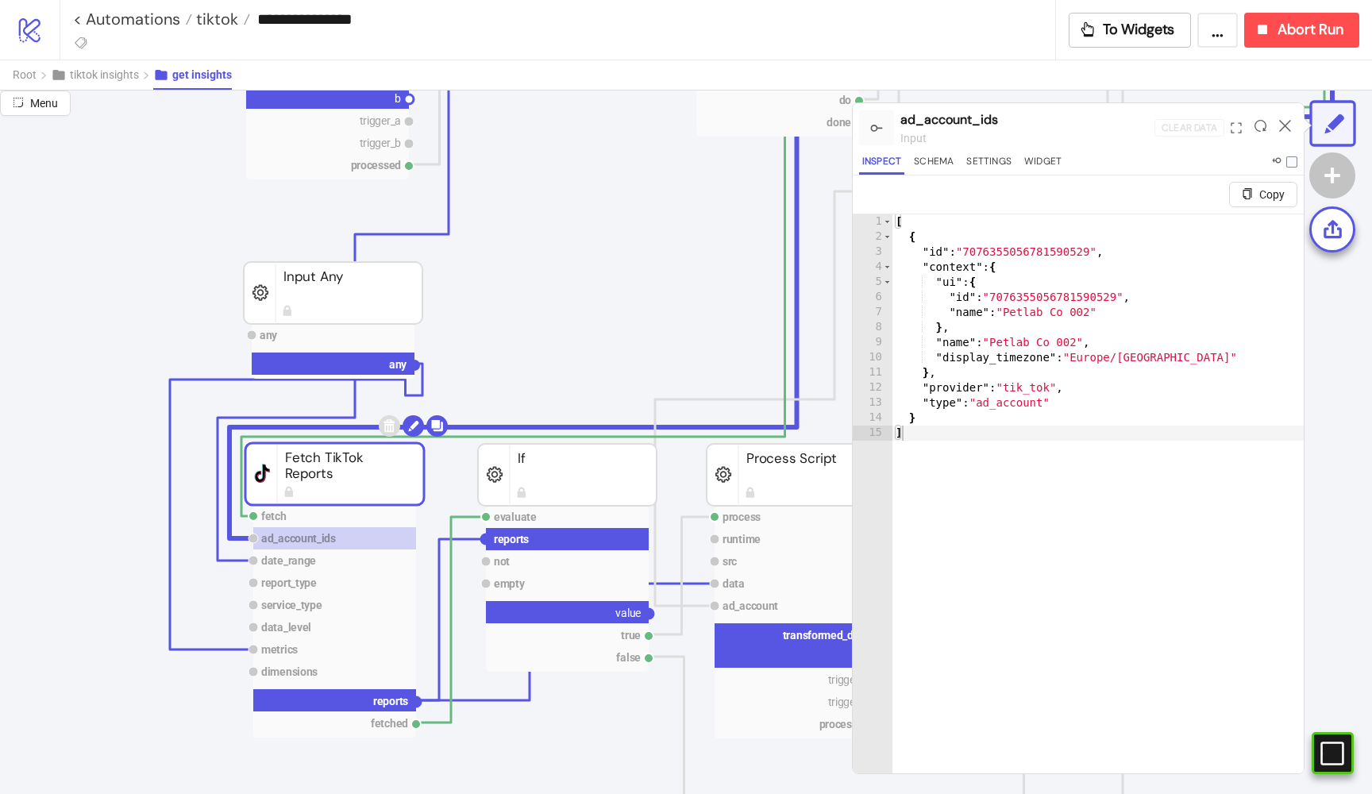
click at [490, 537] on circle at bounding box center [486, 539] width 10 height 10
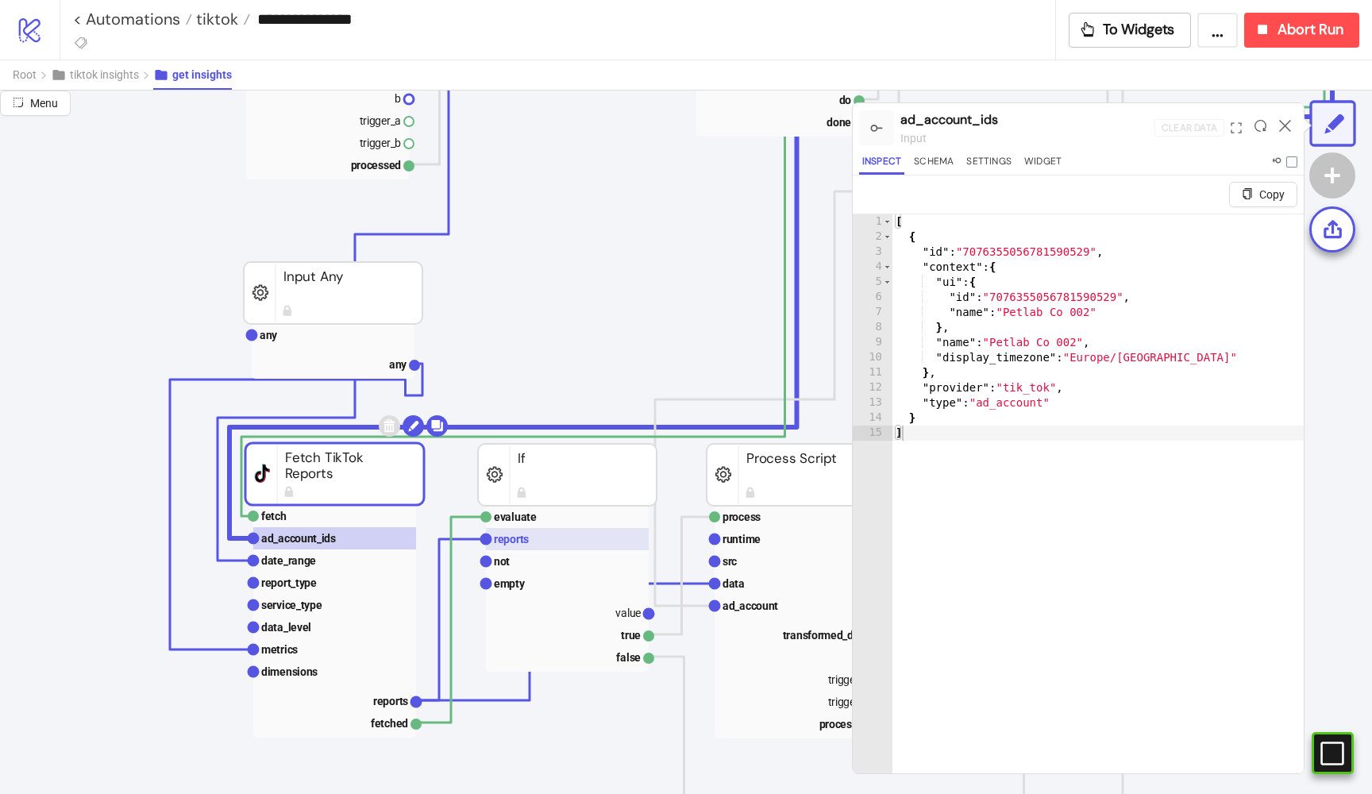
click at [526, 536] on text "reports" at bounding box center [511, 539] width 35 height 13
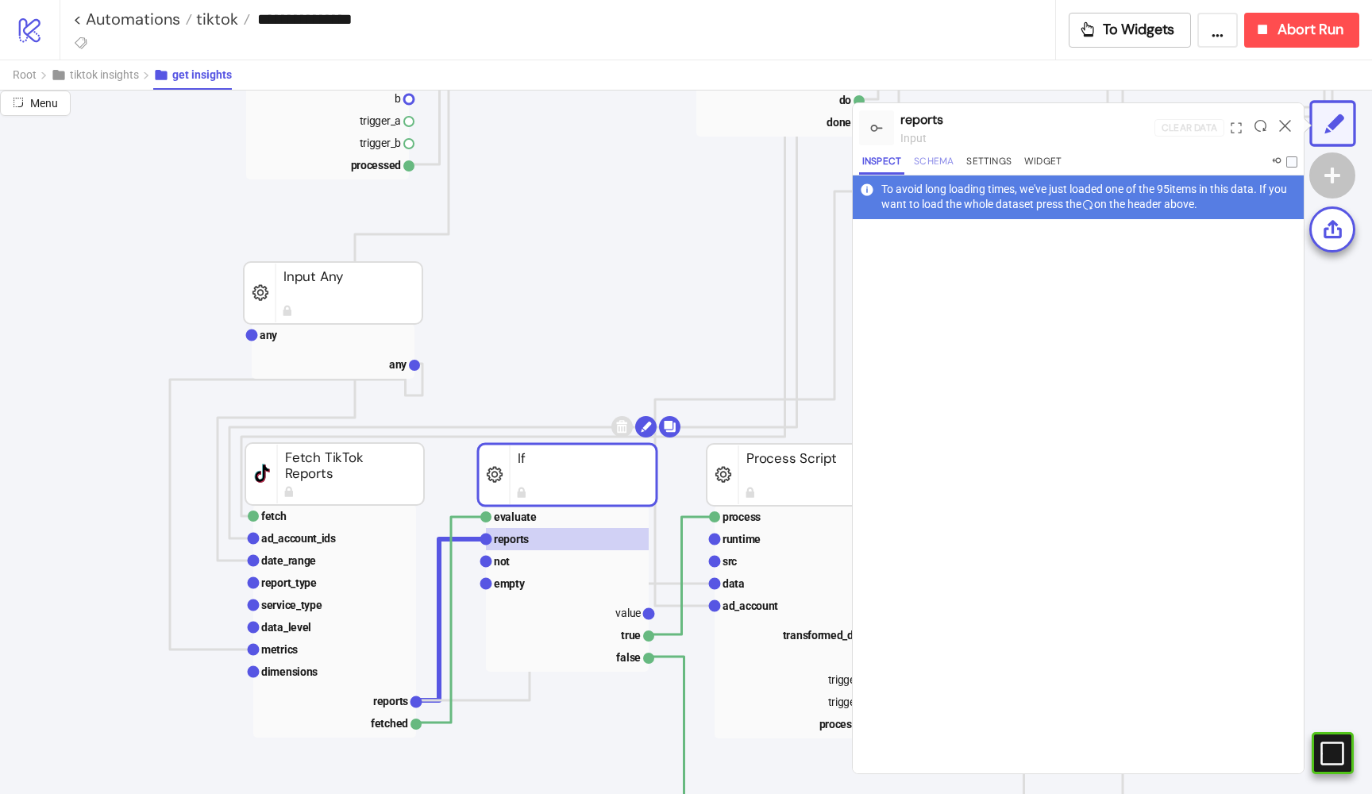
click at [944, 167] on button "Schema" at bounding box center [934, 163] width 46 height 21
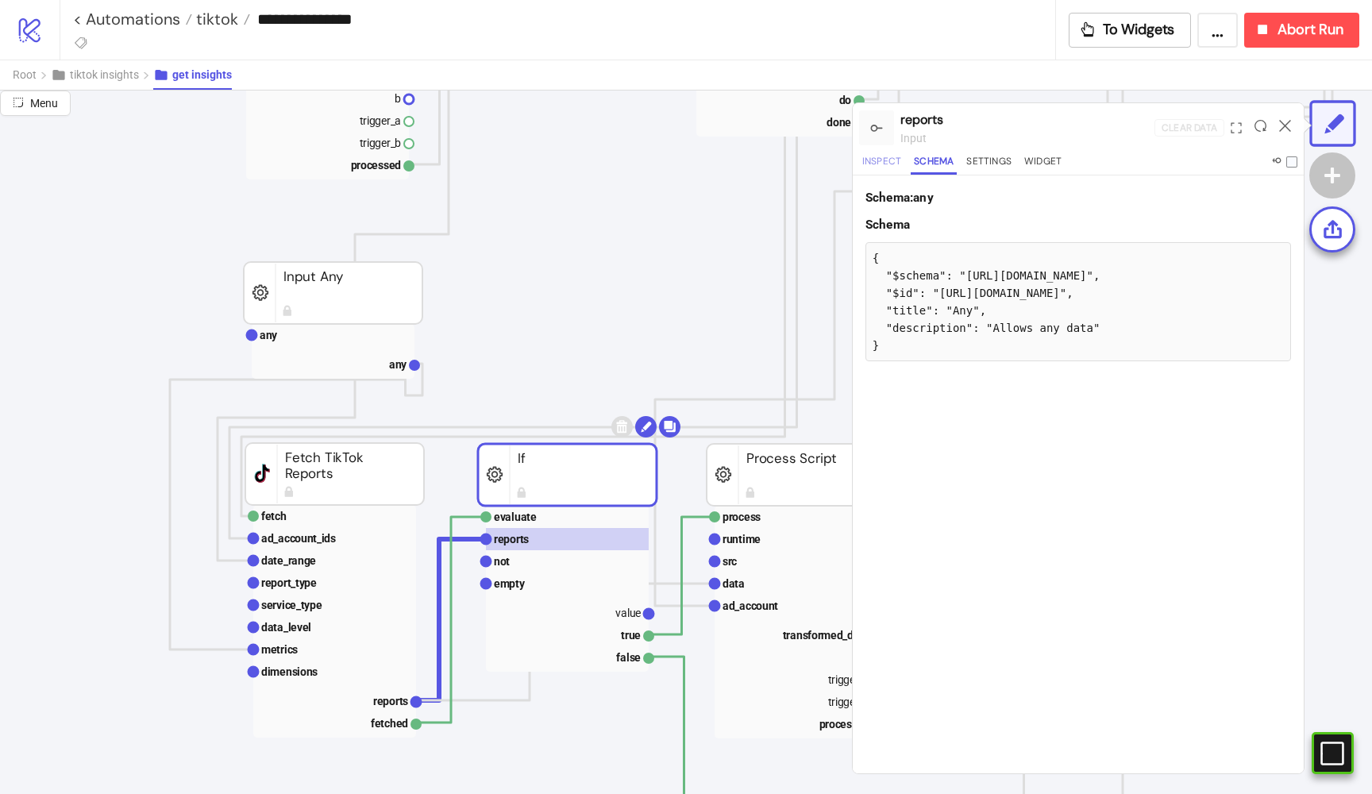
click at [880, 158] on button "Inspect" at bounding box center [881, 163] width 45 height 21
